Goal: Task Accomplishment & Management: Complete application form

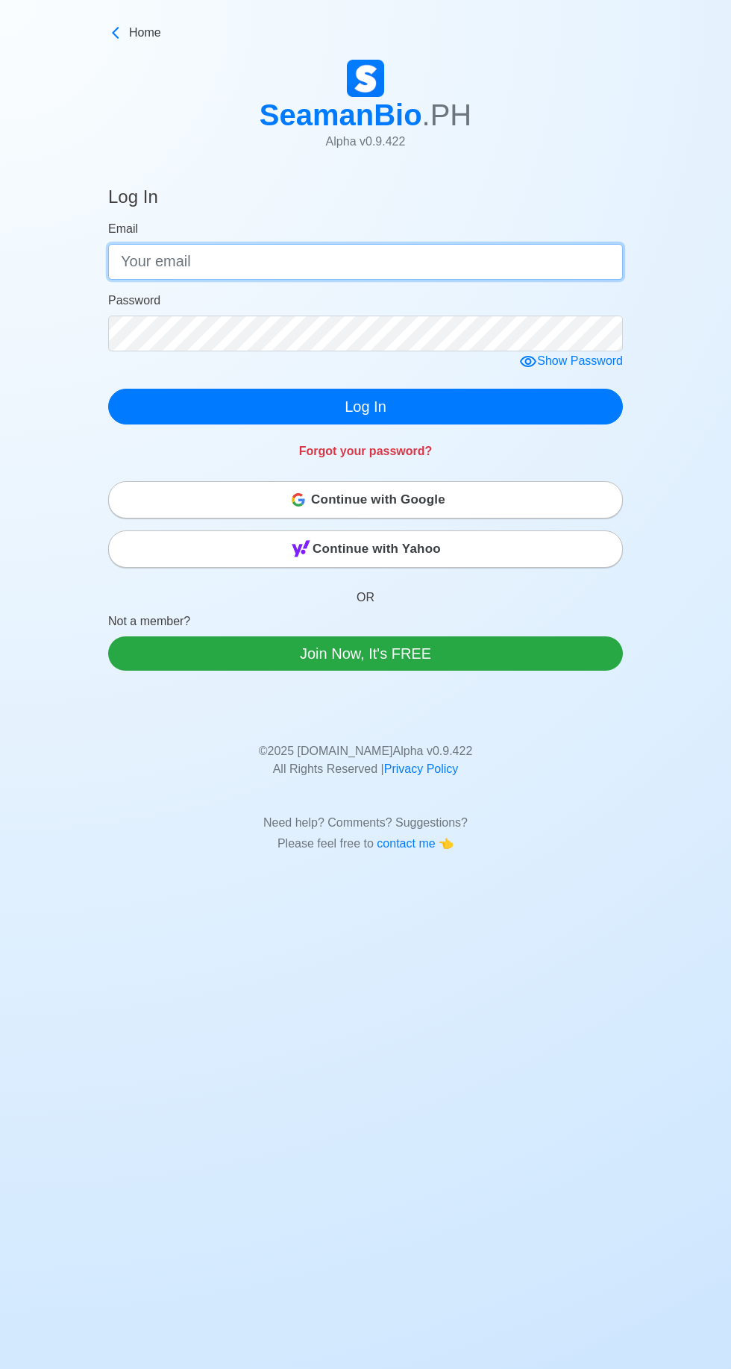
click at [187, 263] on input "Email" at bounding box center [365, 262] width 515 height 36
type input "[EMAIL_ADDRESS][DOMAIN_NAME]"
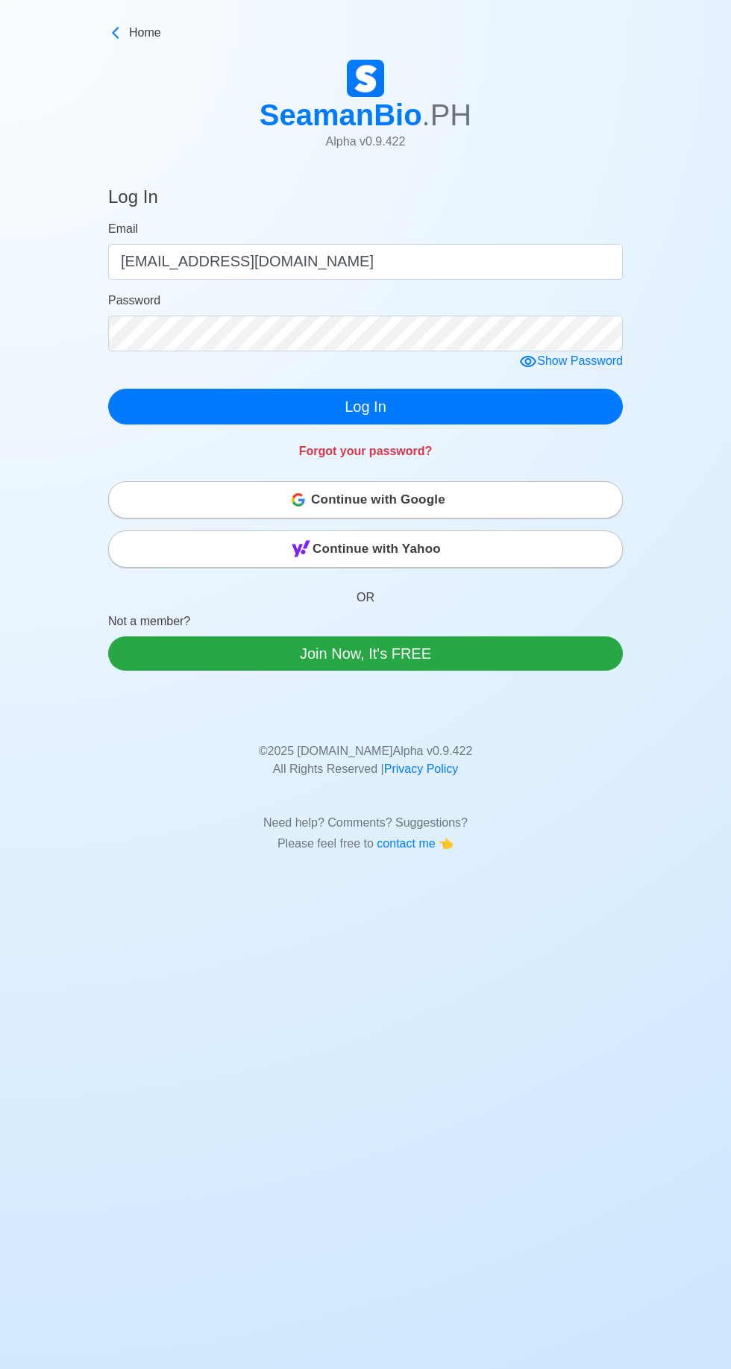
click button "Log In" at bounding box center [365, 407] width 515 height 36
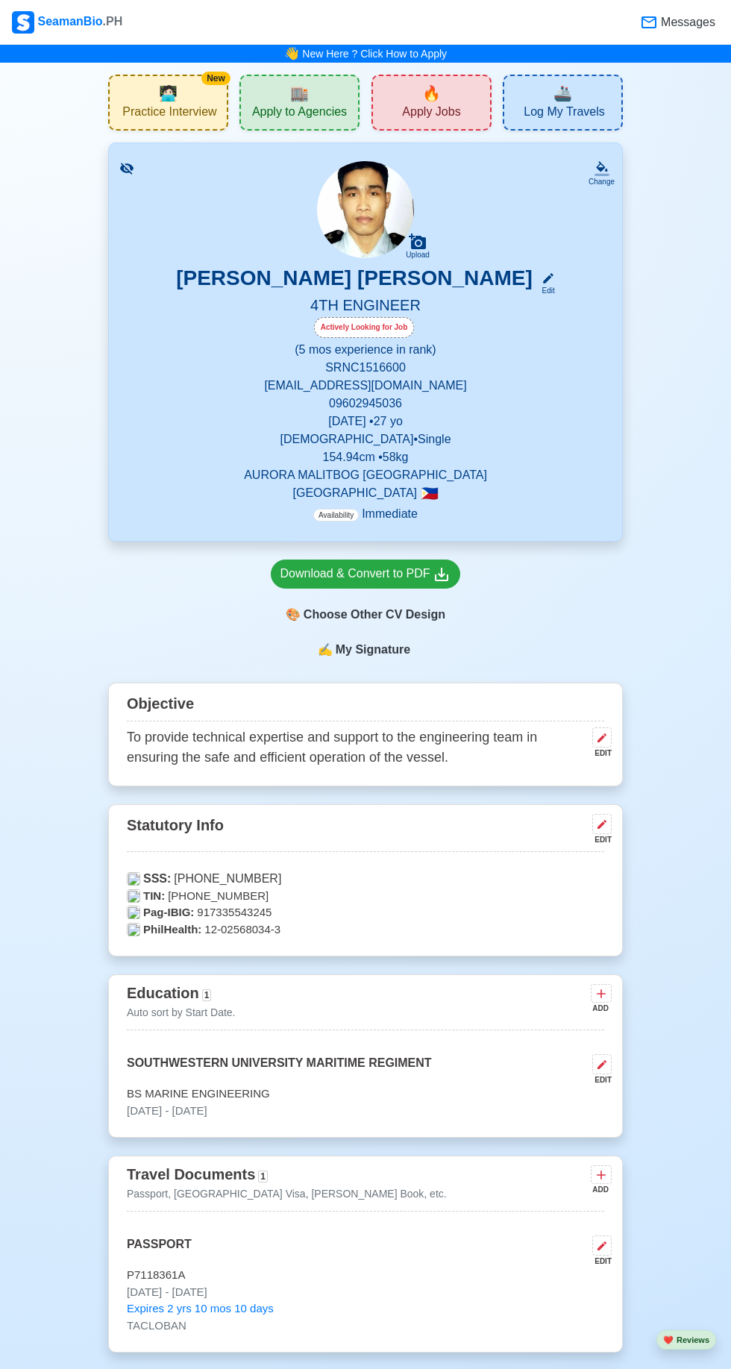
click at [410, 98] on div "🔥 Apply Jobs" at bounding box center [432, 103] width 120 height 56
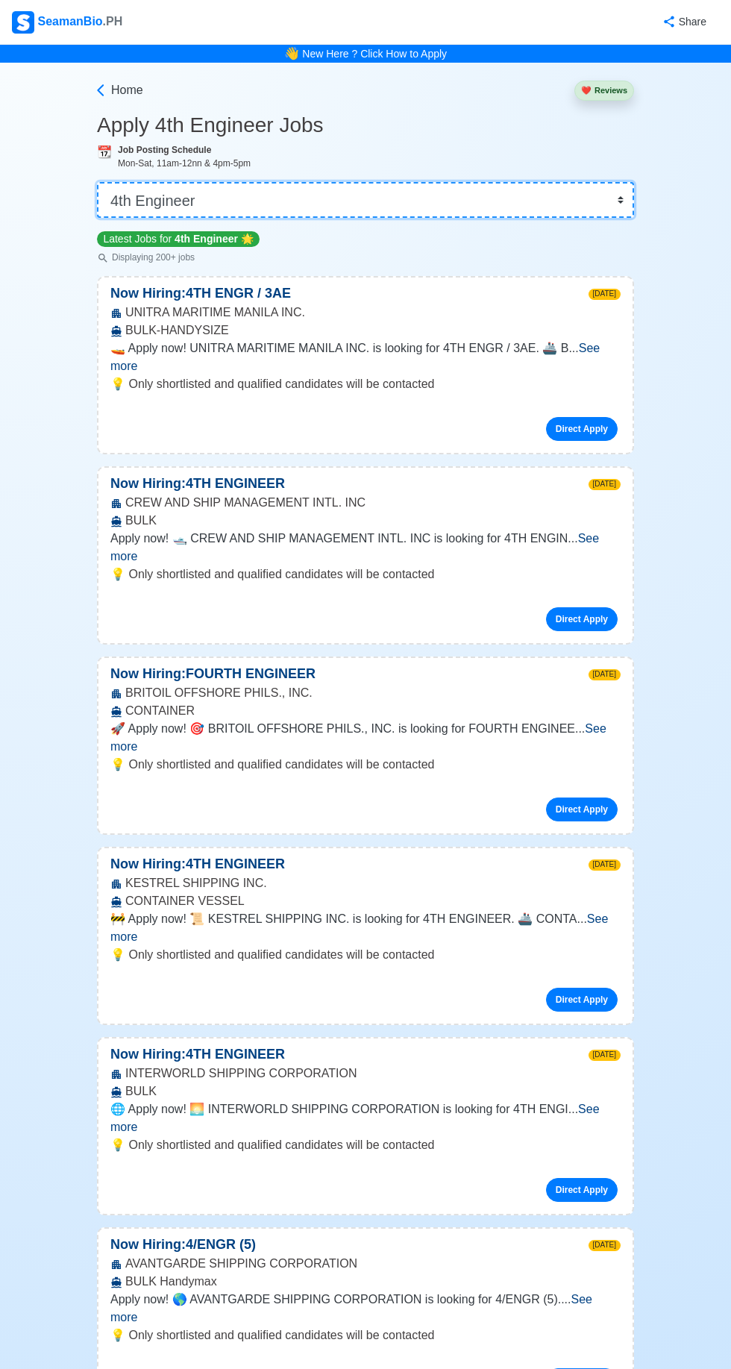
click at [607, 205] on select "👉 Select Rank or Position Master Chief Officer 2nd Officer 3rd Officer Junior O…" at bounding box center [365, 200] width 537 height 36
select select "Junior Engineer"
click at [97, 182] on select "👉 Select Rank or Position Master Chief Officer 2nd Officer 3rd Officer Junior O…" at bounding box center [365, 200] width 537 height 36
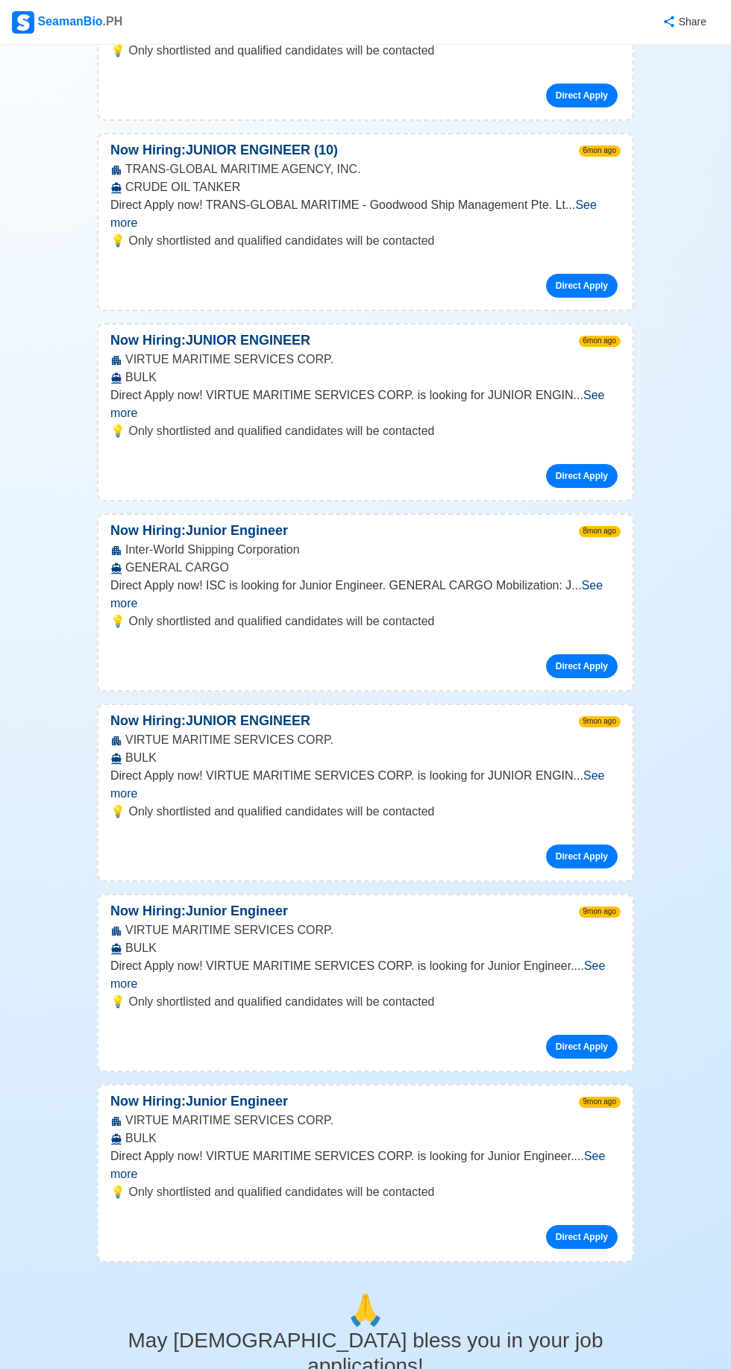
scroll to position [1855, 0]
